Goal: Task Accomplishment & Management: Use online tool/utility

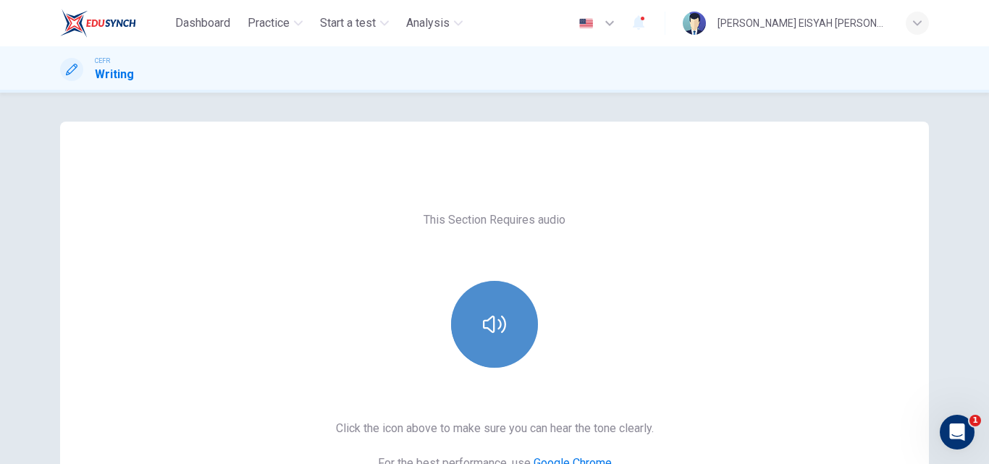
click at [515, 309] on button "button" at bounding box center [494, 324] width 87 height 87
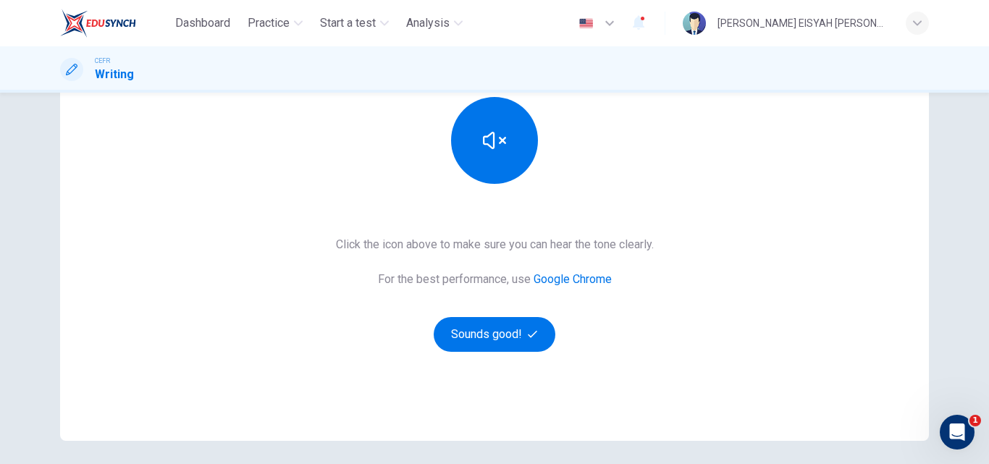
scroll to position [185, 0]
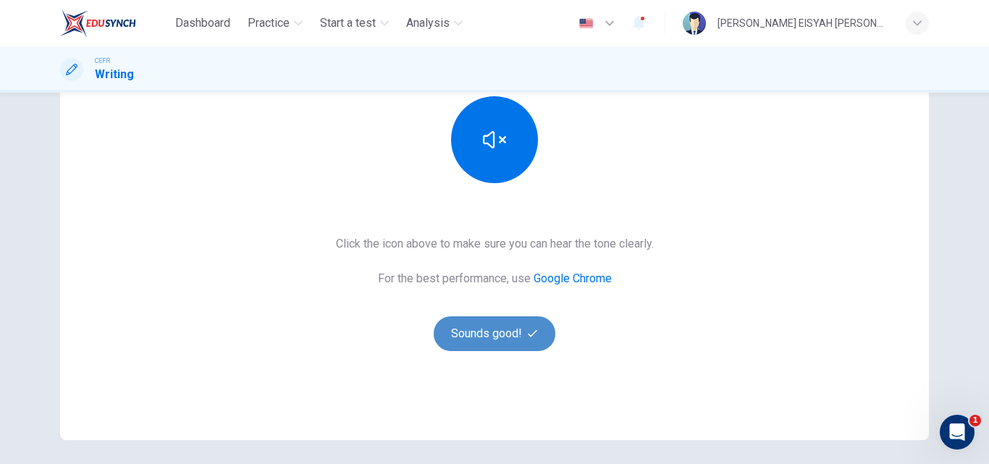
click at [480, 334] on button "Sounds good!" at bounding box center [495, 333] width 122 height 35
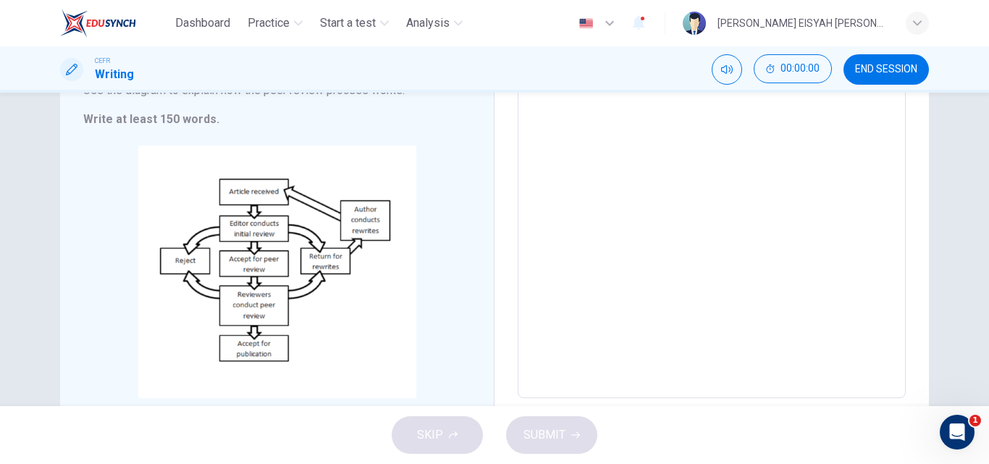
click at [741, 207] on textarea at bounding box center [712, 193] width 368 height 387
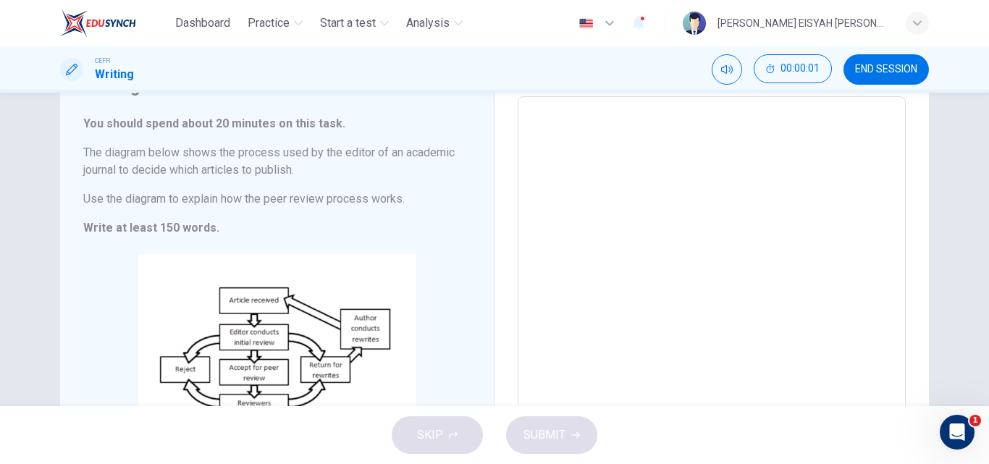
scroll to position [44, 0]
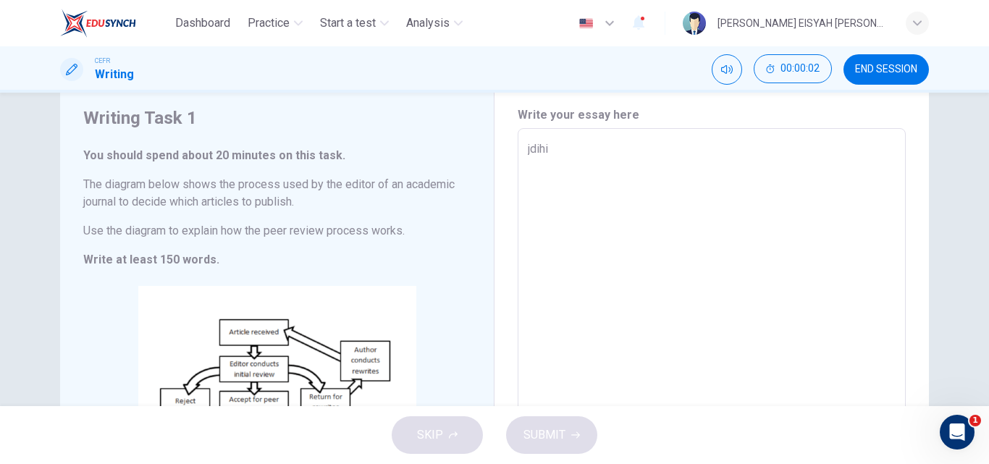
type textarea "jdihio"
type textarea "x"
type textarea "jdihioyoy"
type textarea "x"
type textarea "jdihioyoye"
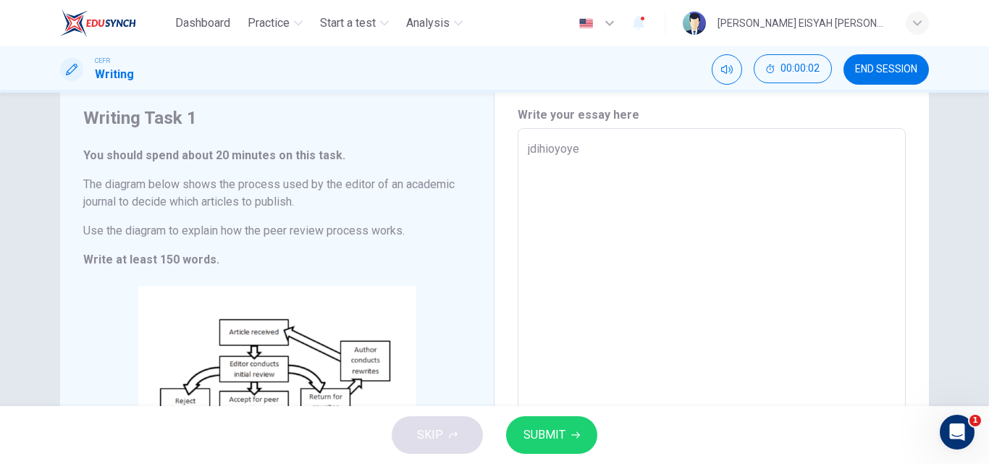
type textarea "x"
type textarea "jdihioyoye"
type textarea "x"
type textarea "jdihioyoye e"
type textarea "x"
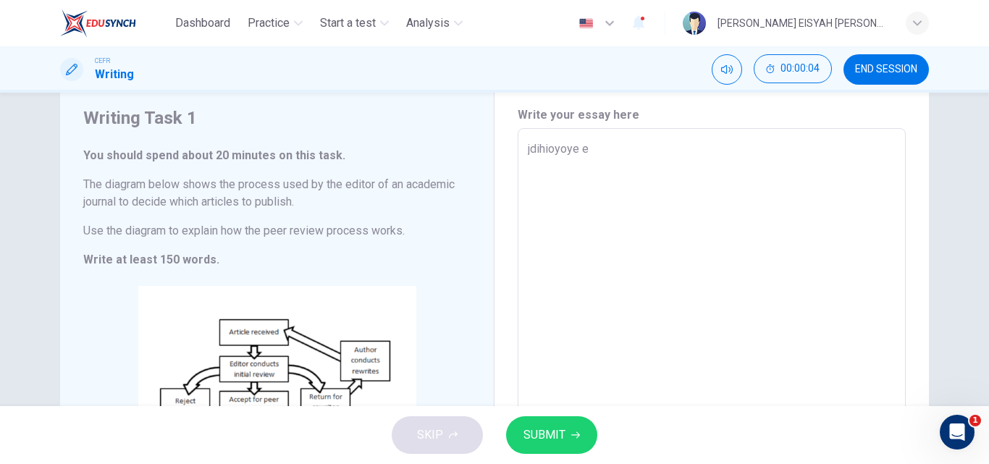
type textarea "jdihioyoye ee"
type textarea "x"
type textarea "jdihioyoye eee"
type textarea "x"
type textarea "jdihioyoye eee"
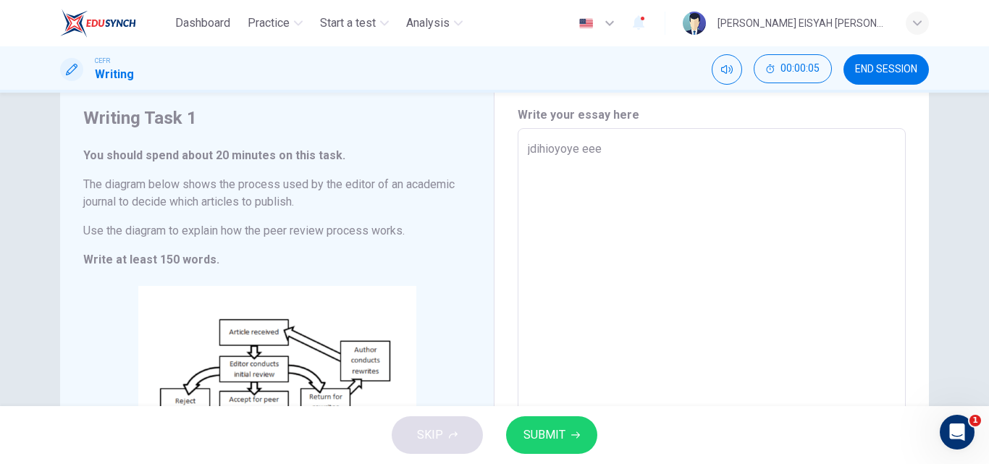
type textarea "x"
drag, startPoint x: 960, startPoint y: 1, endPoint x: 597, endPoint y: 214, distance: 420.7
click at [597, 214] on textarea "jdihioyoye eee" at bounding box center [712, 333] width 368 height 387
type textarea "jdihioyoye eee"
click at [915, 164] on div "Write your essay here jdihioyoye eee x ​ Word count : 2" at bounding box center [712, 333] width 435 height 513
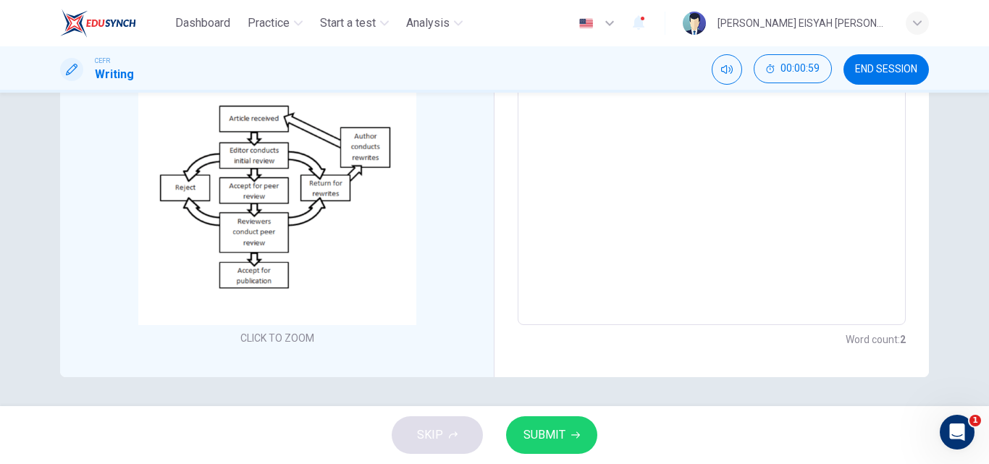
scroll to position [0, 0]
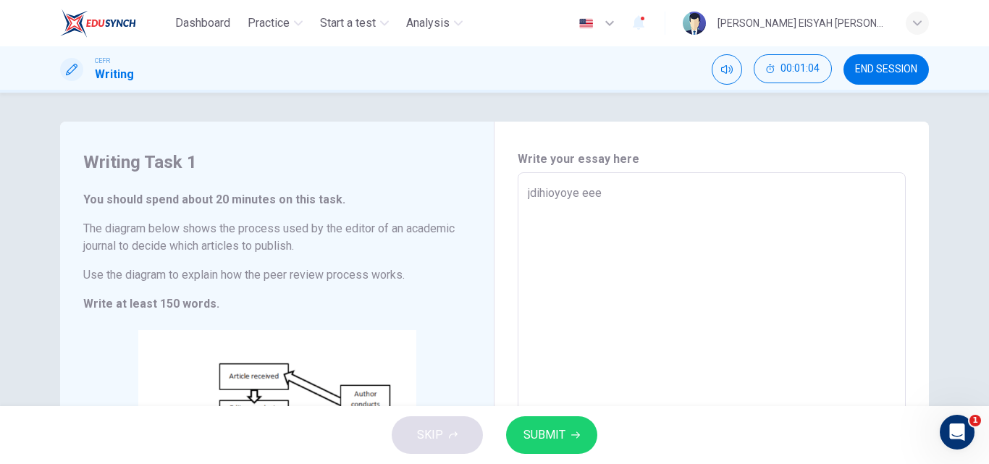
type textarea "x"
click at [772, 257] on textarea "jdihioyoye eee" at bounding box center [712, 378] width 368 height 387
type textarea "jdihioyoye eee e"
type textarea "x"
type textarea "jdihioyoye eee ee"
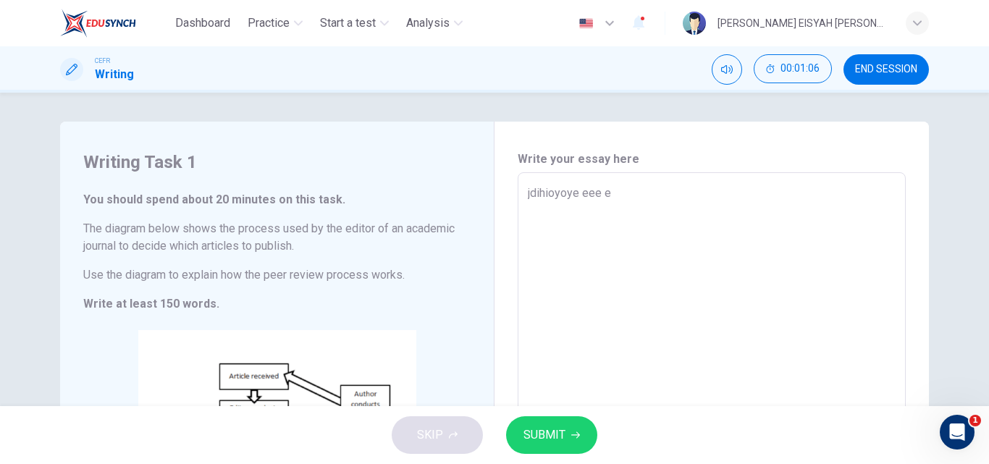
type textarea "x"
type textarea "jdihioyoye eee eee"
type textarea "x"
type textarea "jdihioyoye eee eeee"
type textarea "x"
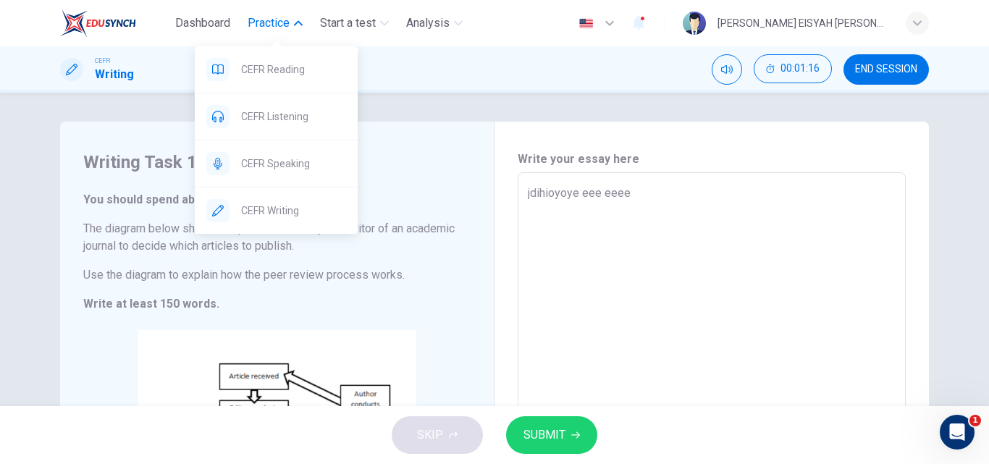
type textarea "jdihioyoye eee eeee"
type textarea "x"
click at [249, 29] on span "Practice" at bounding box center [269, 22] width 42 height 17
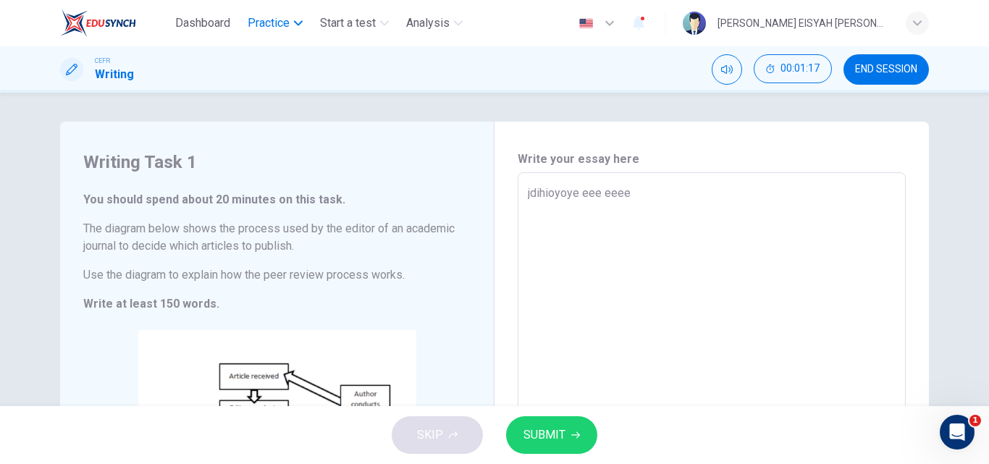
click at [249, 29] on span "Practice" at bounding box center [269, 22] width 42 height 17
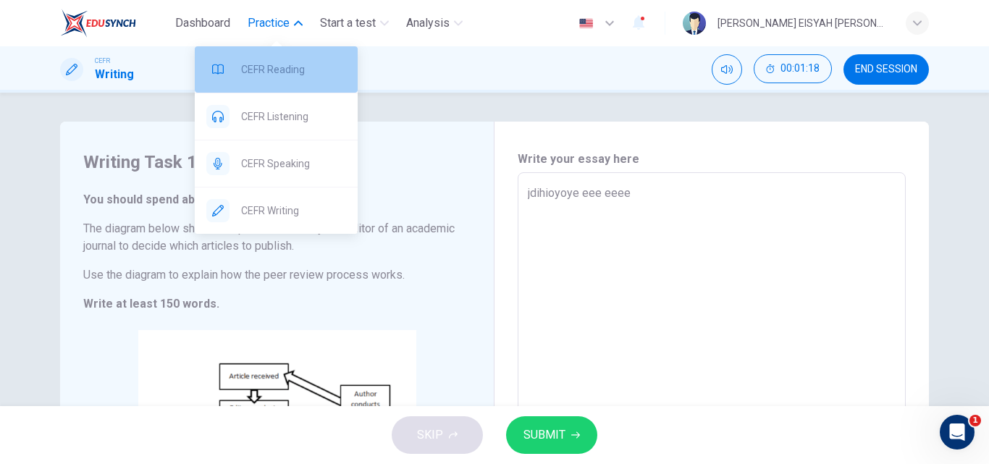
click at [251, 74] on span "CEFR Reading" at bounding box center [293, 69] width 105 height 17
